Goal: Task Accomplishment & Management: Complete application form

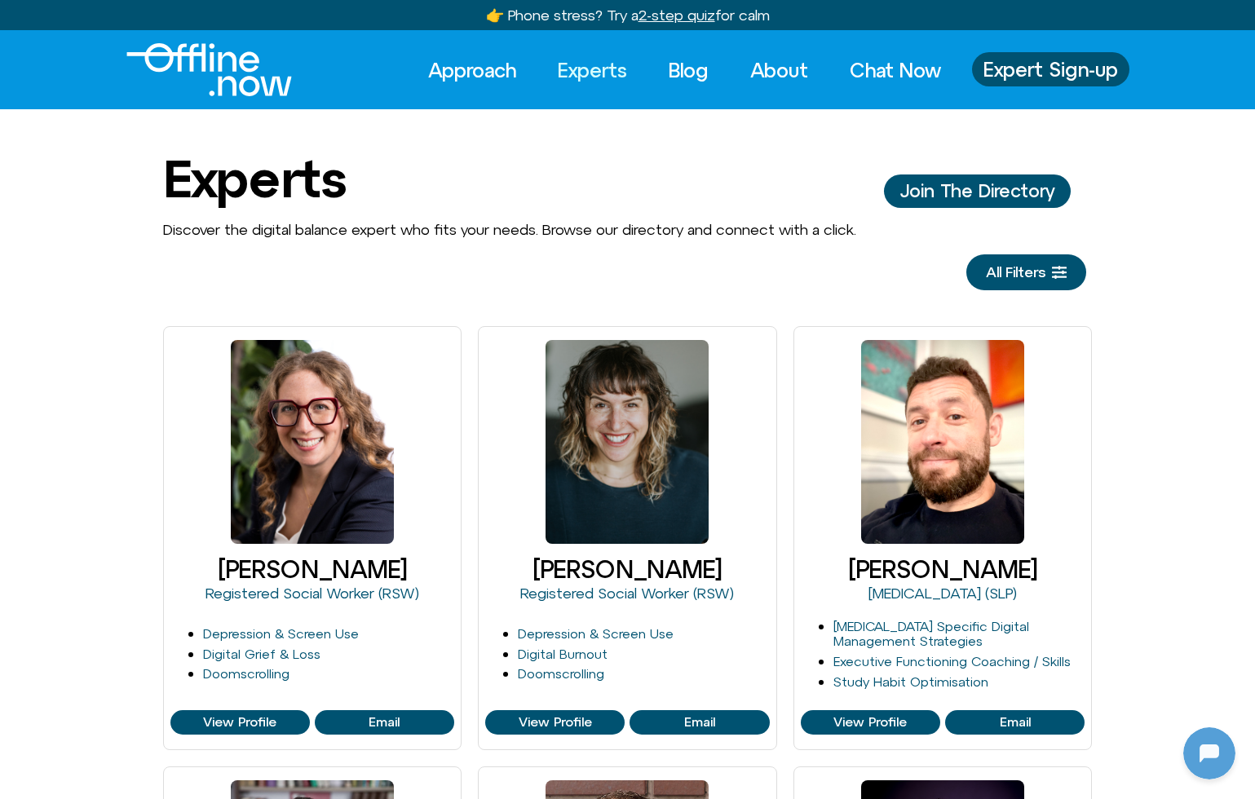
scroll to position [216, 0]
click at [679, 68] on link "Blog" at bounding box center [688, 70] width 69 height 36
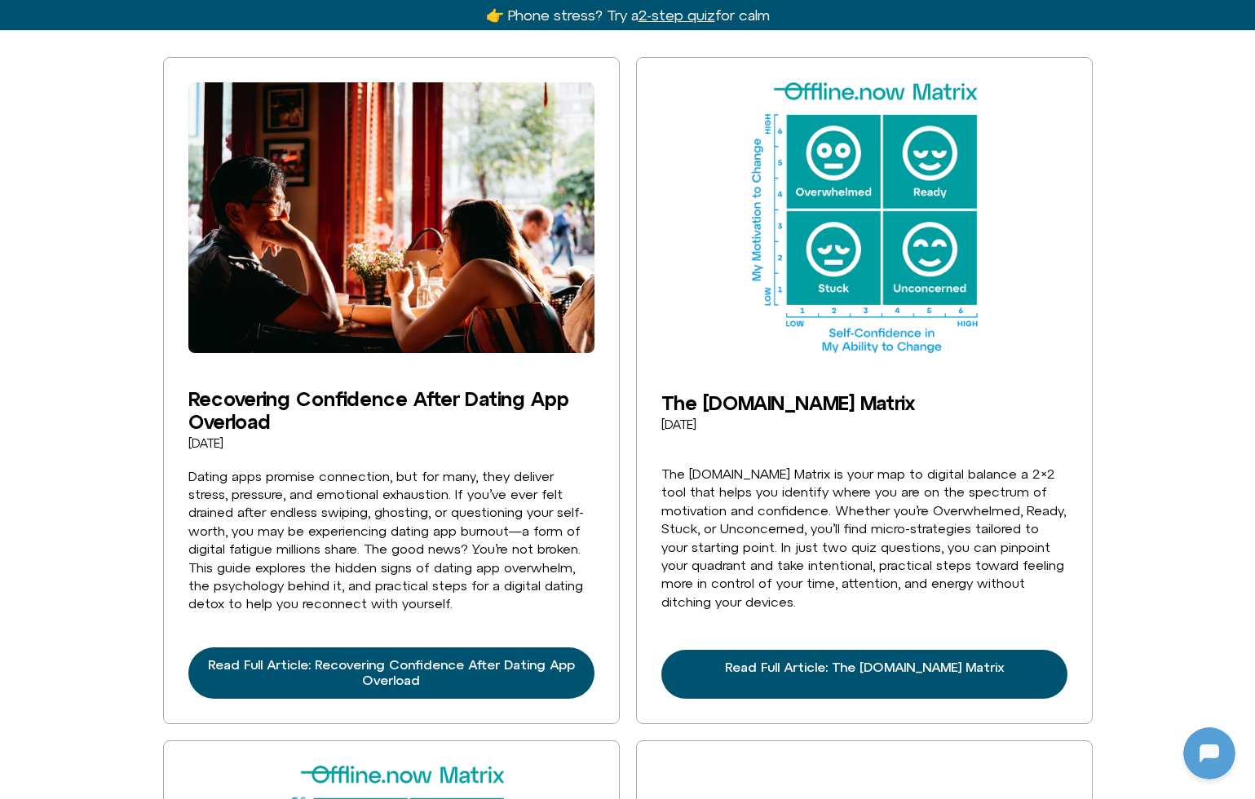
scroll to position [445, 0]
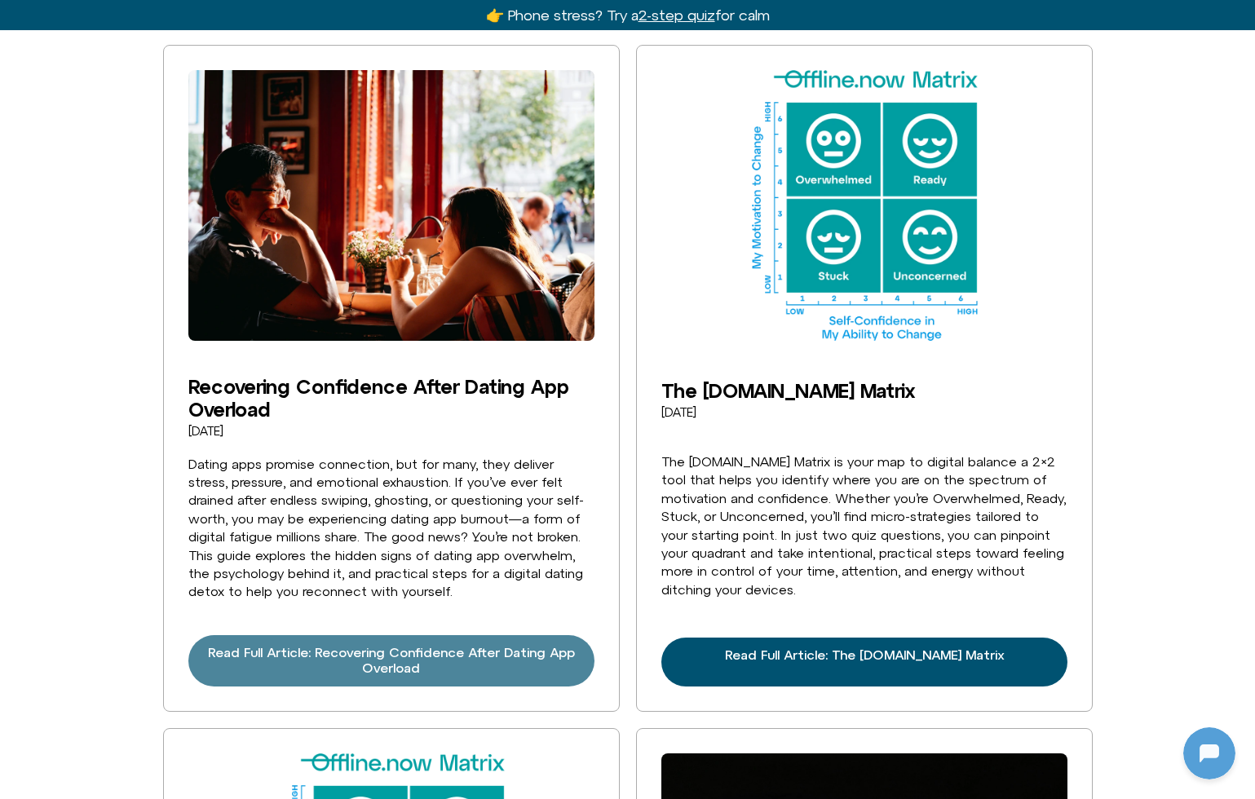
click at [405, 645] on span "Read Full Article: Recovering Confidence After Dating App Overload" at bounding box center [391, 660] width 367 height 31
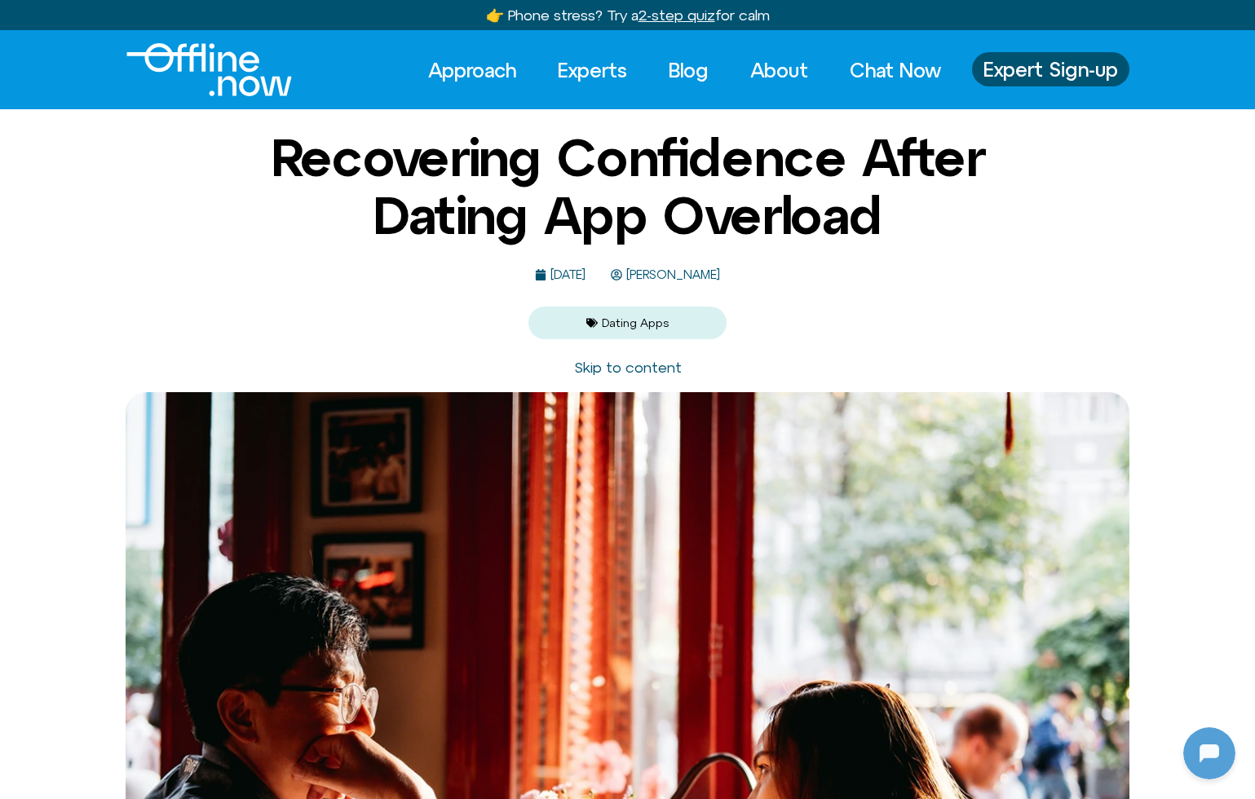
scroll to position [216, 0]
click at [1055, 60] on span "Expert Sign-up" at bounding box center [1051, 69] width 135 height 21
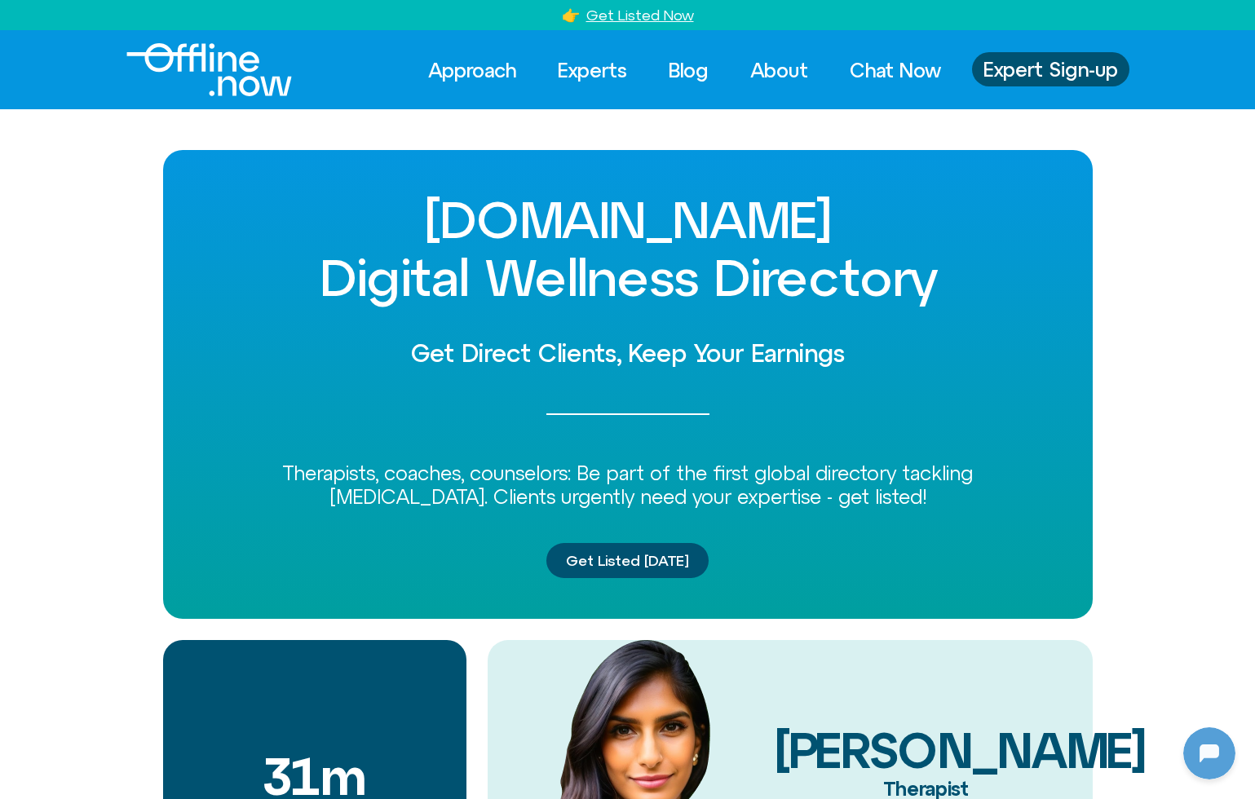
scroll to position [216, 0]
